Goal: Transaction & Acquisition: Purchase product/service

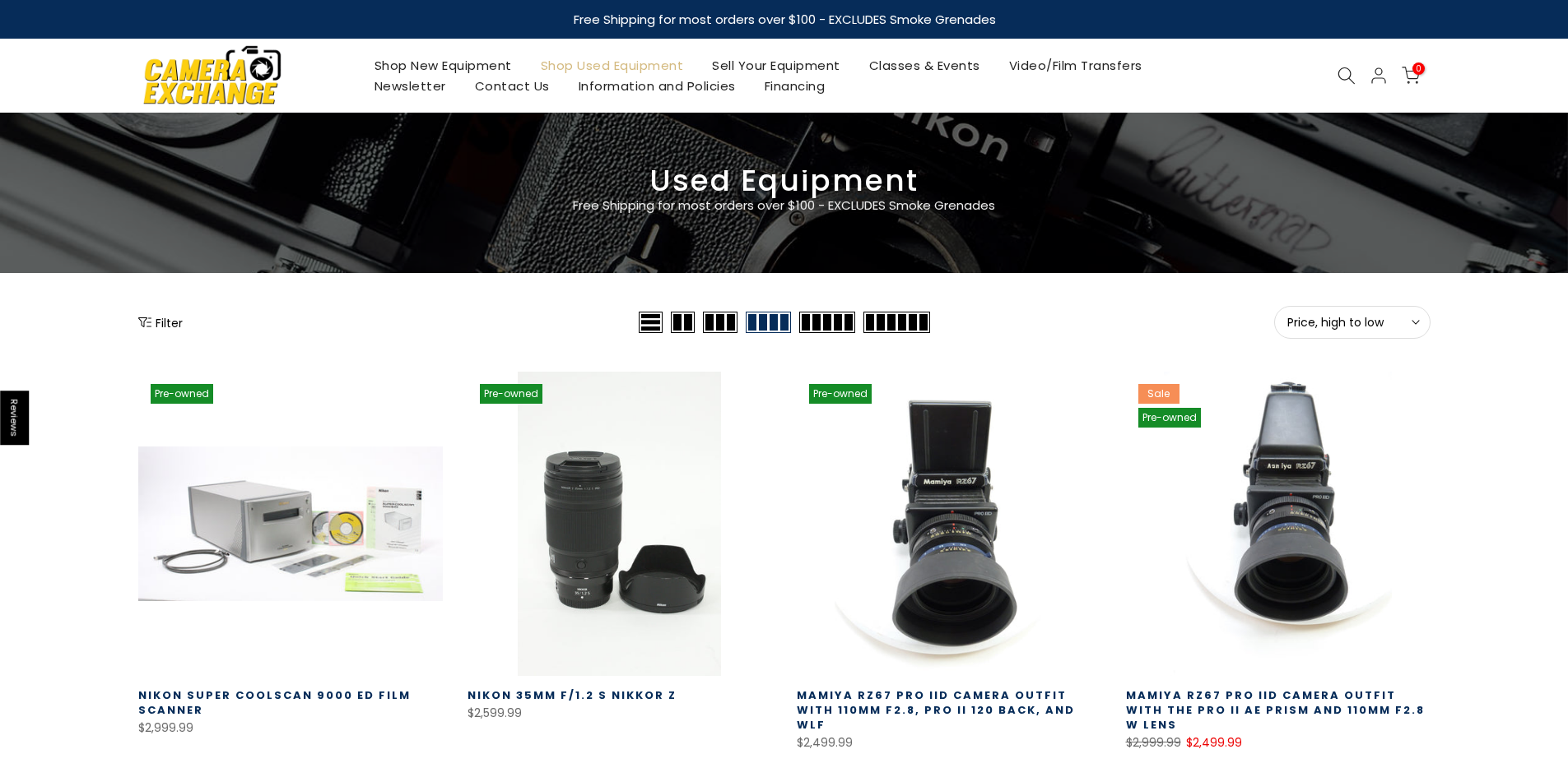
click at [1349, 66] on icon at bounding box center [1346, 75] width 18 height 18
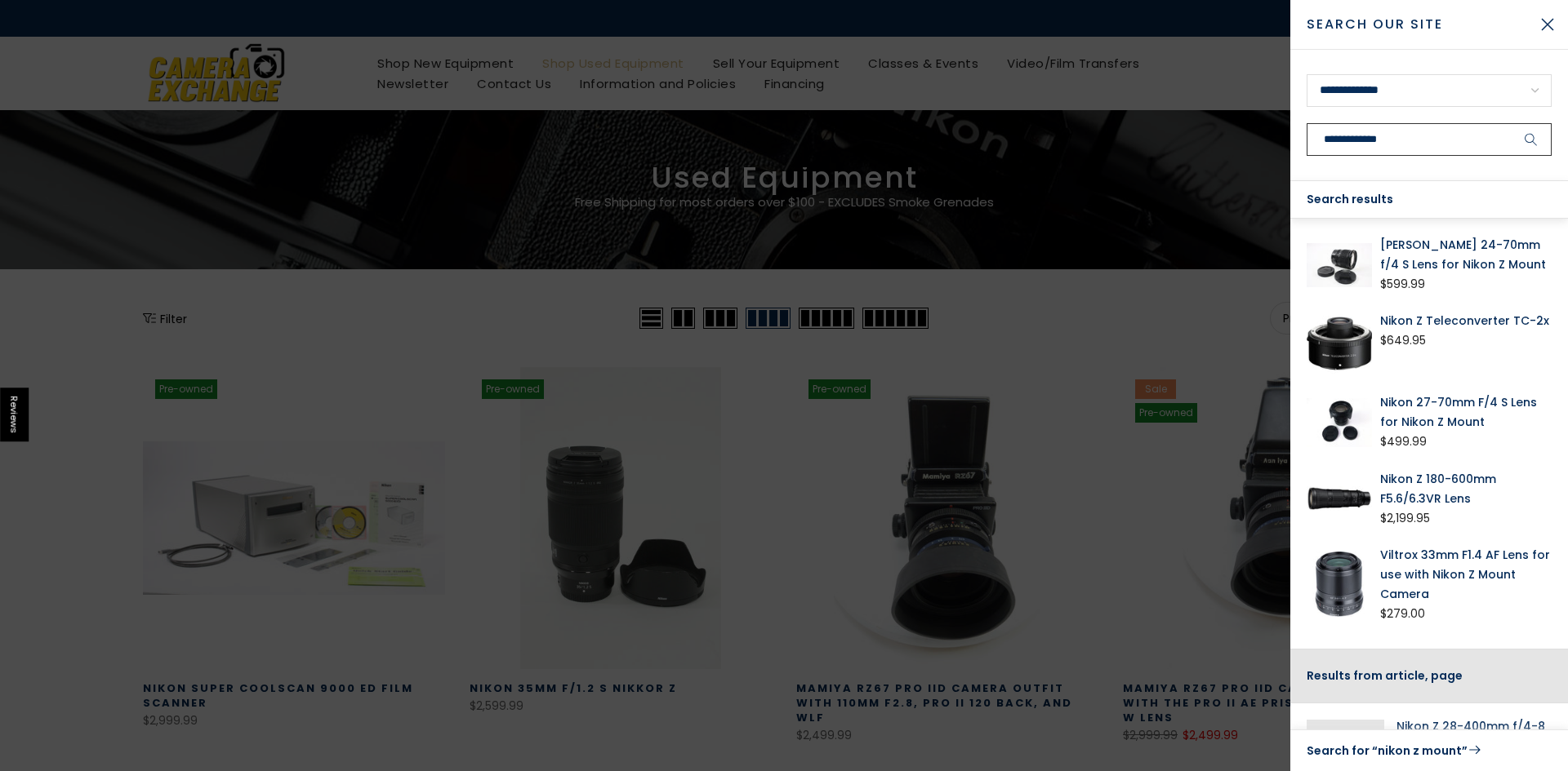
type input "**********"
click at [1408, 262] on link "[PERSON_NAME] 24-70mm f/4 S Lens for Nikon Z Mount" at bounding box center [1466, 254] width 172 height 39
